Goal: Task Accomplishment & Management: Use online tool/utility

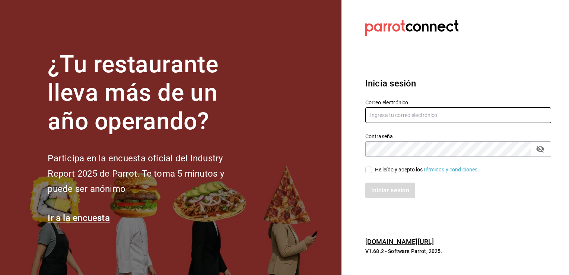
type input "[PERSON_NAME][EMAIL_ADDRESS][PERSON_NAME][DOMAIN_NAME]"
click at [369, 172] on input "He leído y acepto los Términos y condiciones." at bounding box center [368, 169] width 7 height 7
checkbox input "true"
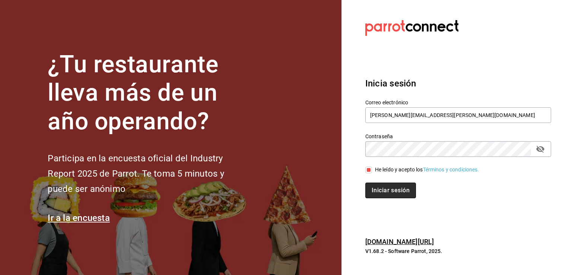
click at [382, 188] on button "Iniciar sesión" at bounding box center [390, 190] width 51 height 16
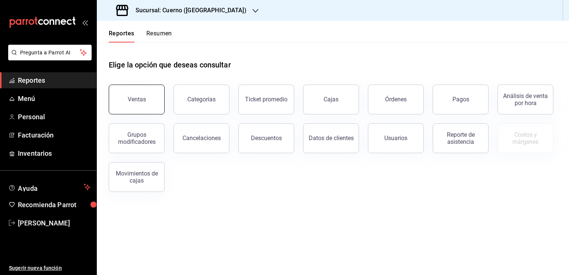
click at [147, 102] on button "Ventas" at bounding box center [137, 100] width 56 height 30
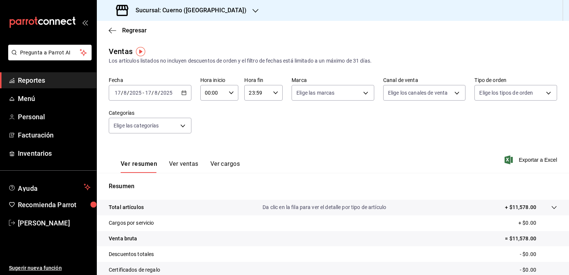
click at [183, 93] on icon "button" at bounding box center [183, 92] width 5 height 5
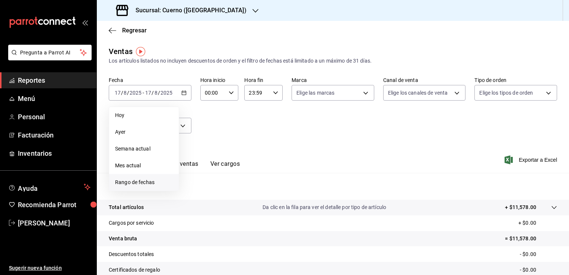
click at [142, 185] on span "Rango de fechas" at bounding box center [144, 182] width 58 height 8
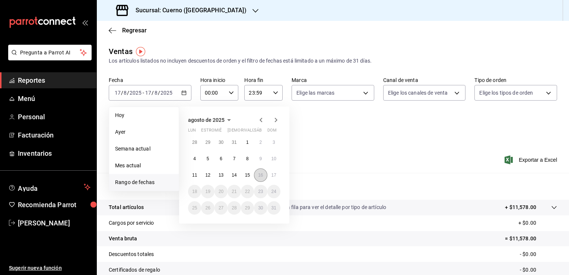
click at [261, 176] on abbr "16" at bounding box center [260, 174] width 5 height 5
click at [271, 176] on abbr "17" at bounding box center [273, 174] width 5 height 5
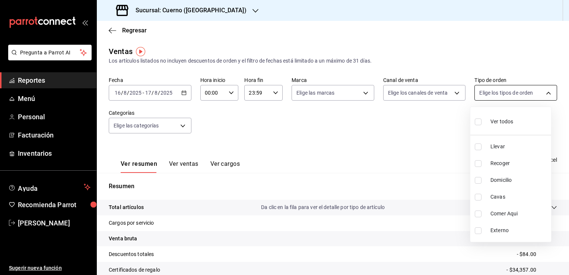
click at [544, 93] on body "Pregunta a Parrot AI Reportes Menú Personal Facturación Inventarios Ayuda Recom…" at bounding box center [284, 137] width 569 height 275
click at [544, 93] on div at bounding box center [284, 137] width 569 height 275
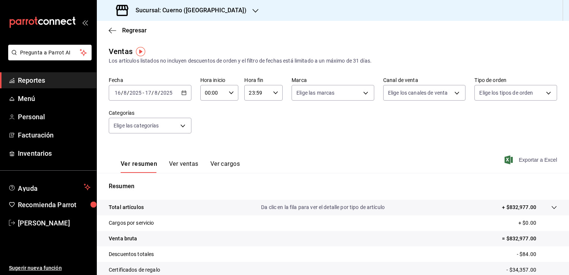
click at [519, 162] on font "Exportar a Excel" at bounding box center [538, 160] width 38 height 6
